Goal: Transaction & Acquisition: Book appointment/travel/reservation

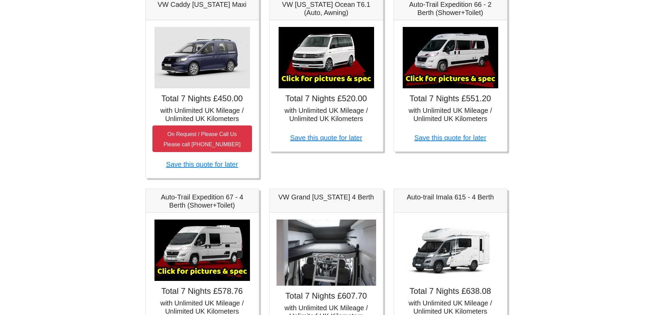
scroll to position [170, 0]
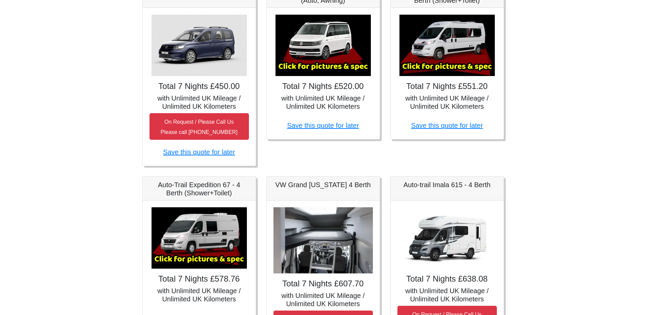
click at [172, 232] on img at bounding box center [199, 237] width 95 height 61
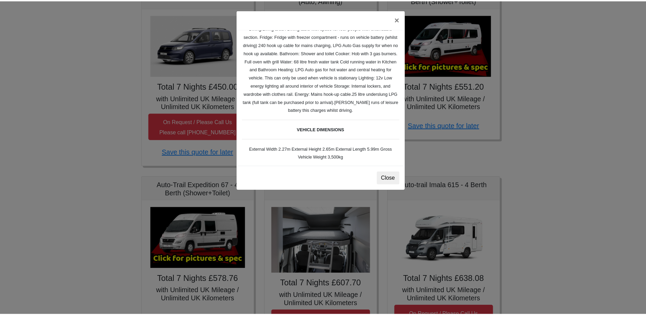
scroll to position [136, 0]
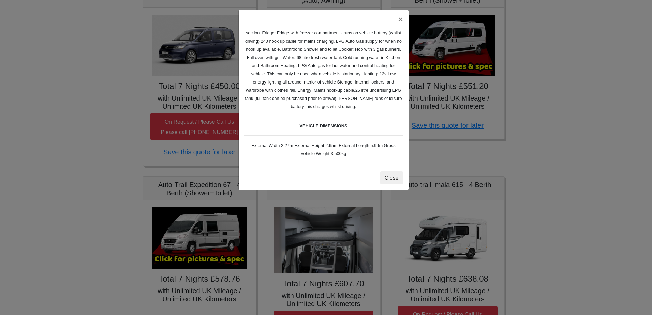
click at [394, 170] on div "Close" at bounding box center [324, 178] width 170 height 24
click at [390, 173] on button "Close" at bounding box center [391, 177] width 23 height 13
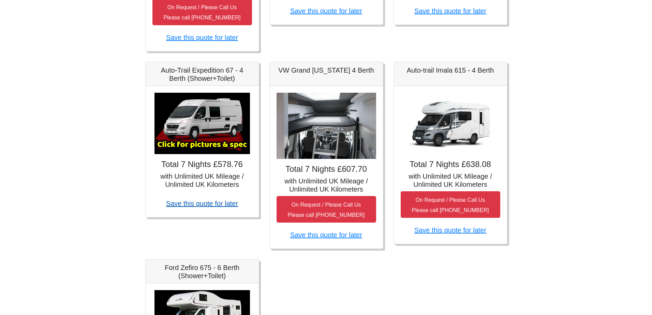
scroll to position [273, 0]
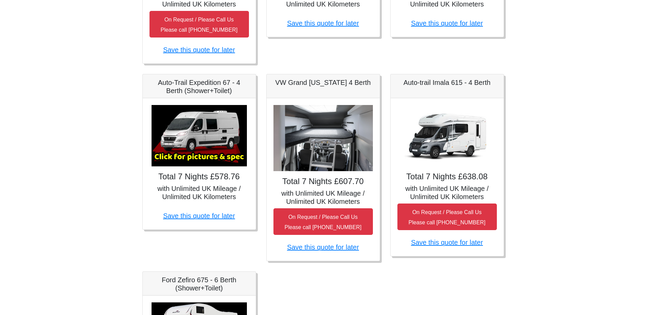
click at [212, 81] on h5 "Auto-Trail Expedition 67 - 4 Berth (Shower+Toilet)" at bounding box center [199, 86] width 99 height 16
click at [225, 142] on img at bounding box center [199, 135] width 95 height 61
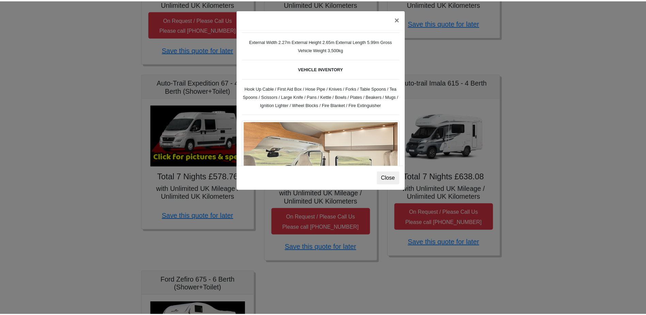
scroll to position [136, 0]
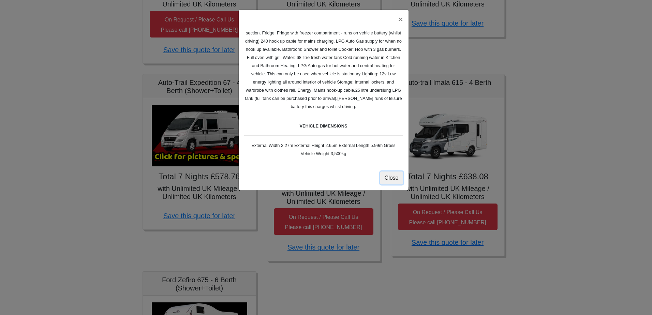
drag, startPoint x: 381, startPoint y: 178, endPoint x: 377, endPoint y: 177, distance: 4.5
click at [380, 178] on div "Close" at bounding box center [324, 178] width 170 height 24
click at [384, 178] on button "Close" at bounding box center [391, 177] width 23 height 13
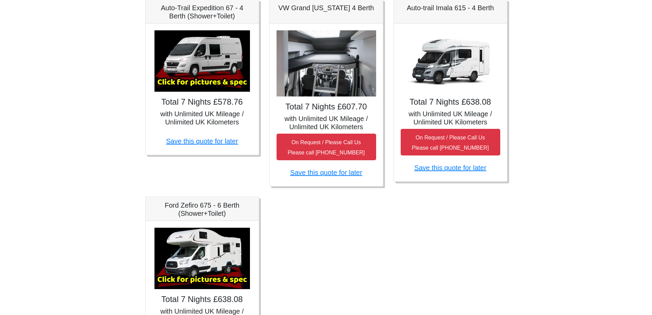
scroll to position [273, 0]
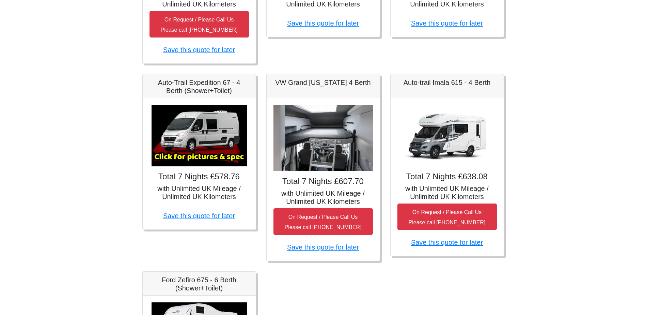
click at [225, 155] on img at bounding box center [199, 135] width 95 height 61
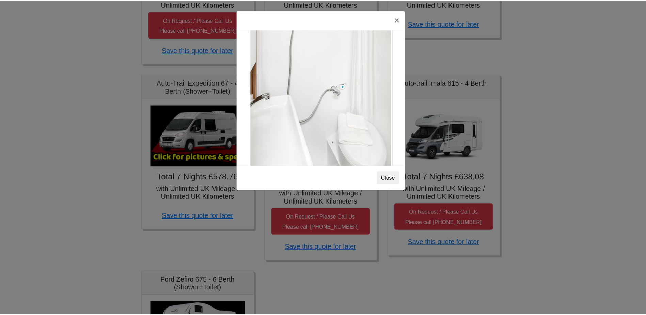
scroll to position [922, 0]
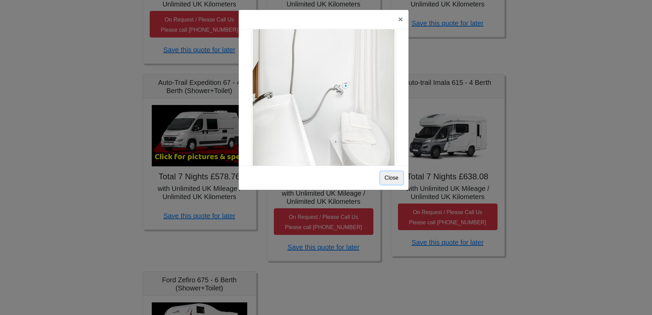
click at [386, 179] on button "Close" at bounding box center [391, 177] width 23 height 13
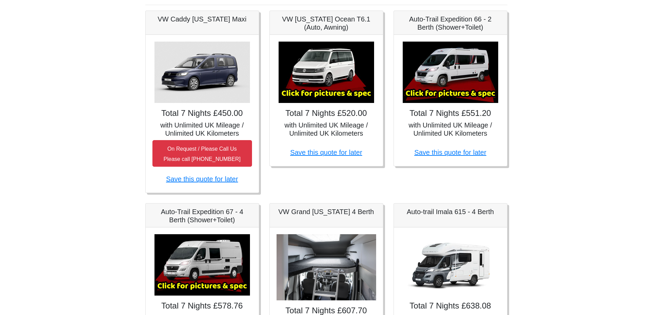
scroll to position [136, 0]
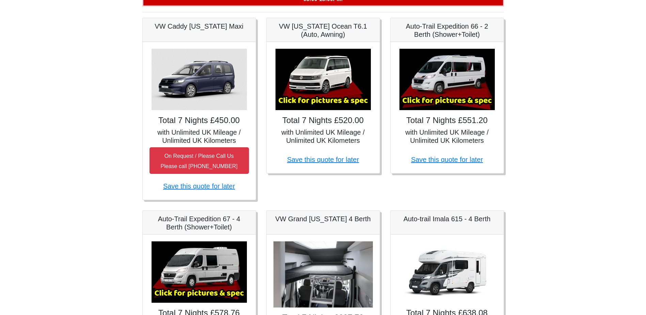
click at [317, 104] on img at bounding box center [323, 79] width 95 height 61
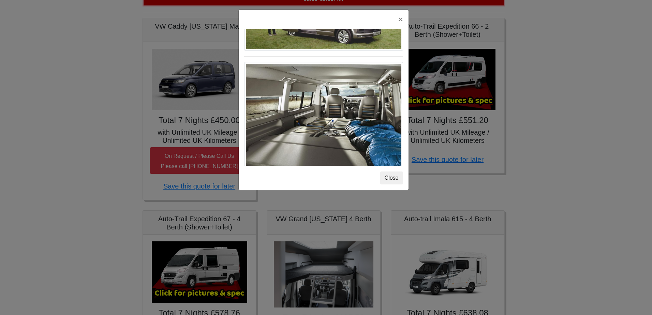
scroll to position [505, 0]
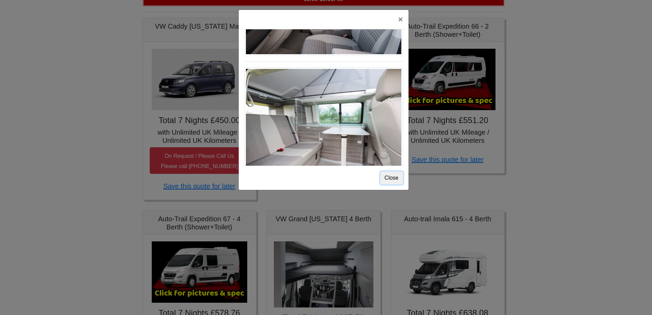
click at [390, 181] on button "Close" at bounding box center [391, 177] width 23 height 13
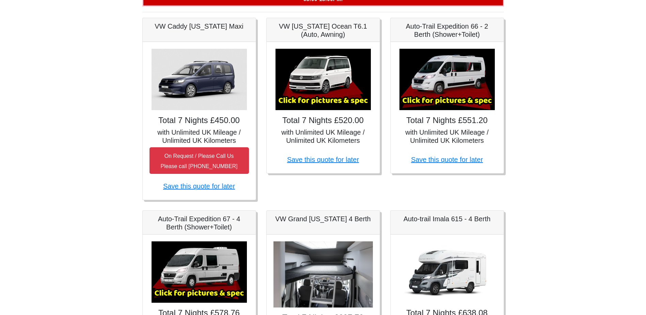
click at [448, 82] on img at bounding box center [447, 79] width 95 height 61
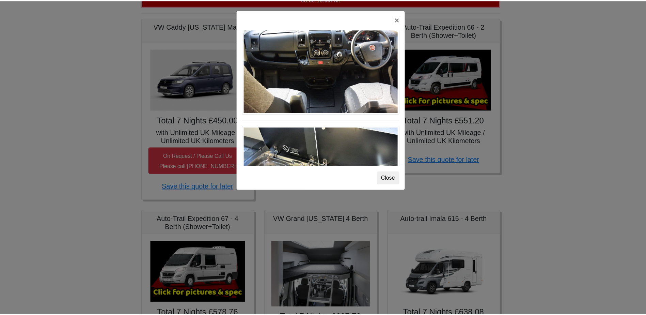
scroll to position [709, 0]
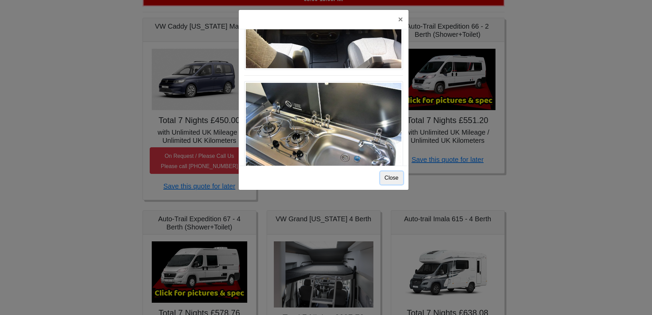
click at [393, 177] on button "Close" at bounding box center [391, 177] width 23 height 13
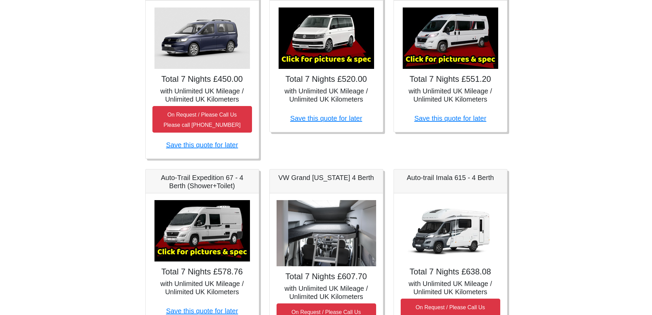
scroll to position [239, 0]
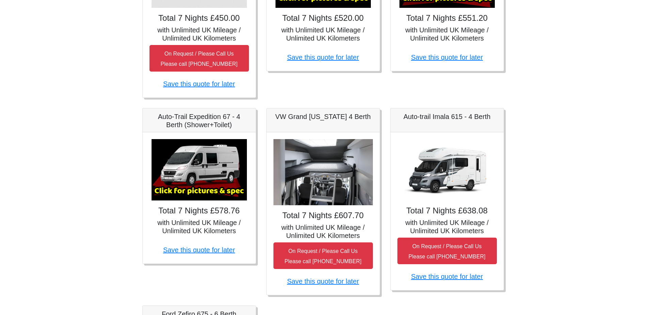
click at [447, 174] on img at bounding box center [447, 169] width 95 height 61
click at [215, 158] on img at bounding box center [199, 169] width 95 height 61
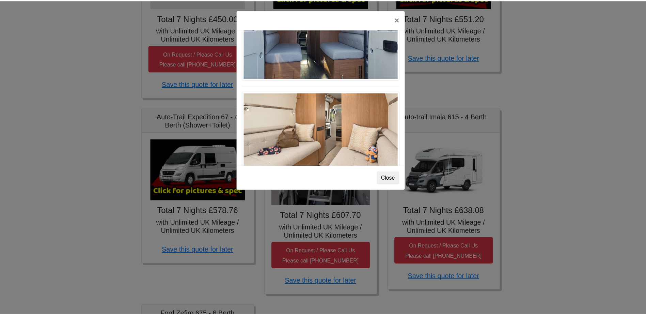
scroll to position [411, 0]
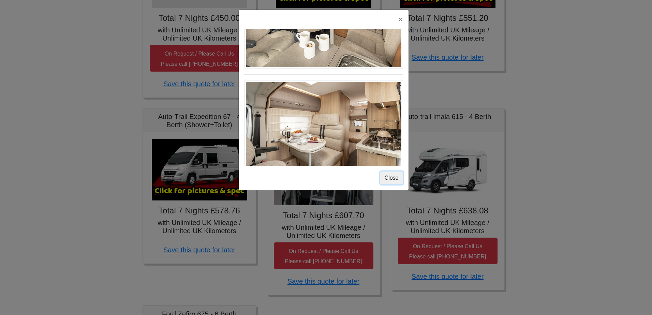
drag, startPoint x: 391, startPoint y: 176, endPoint x: 388, endPoint y: 179, distance: 4.4
click at [392, 176] on button "Close" at bounding box center [391, 177] width 23 height 13
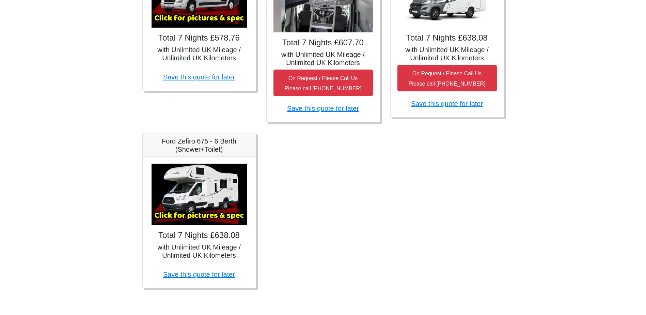
click at [212, 203] on img at bounding box center [199, 194] width 95 height 61
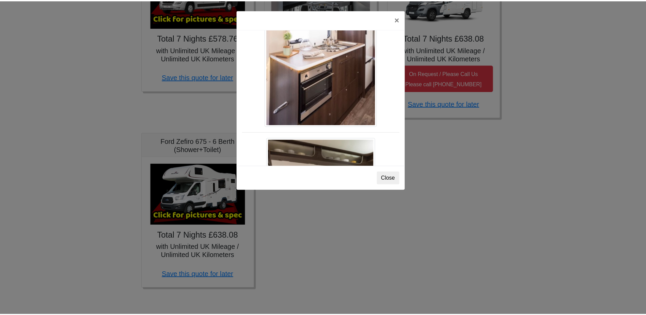
scroll to position [784, 0]
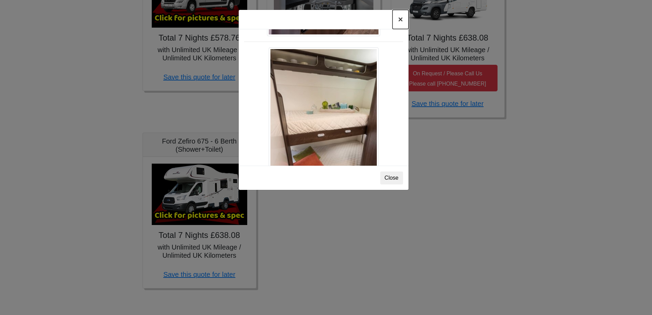
click at [398, 23] on button "×" at bounding box center [400, 19] width 16 height 19
